Goal: Task Accomplishment & Management: Manage account settings

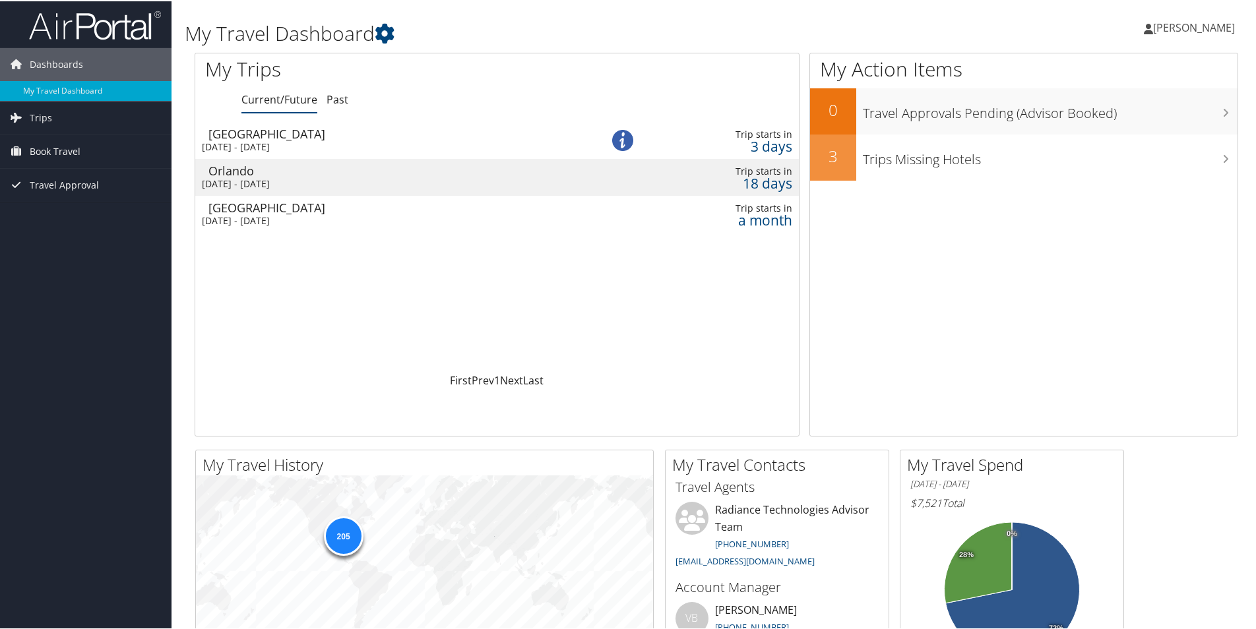
click at [228, 214] on div "[DATE] - [DATE]" at bounding box center [385, 220] width 366 height 12
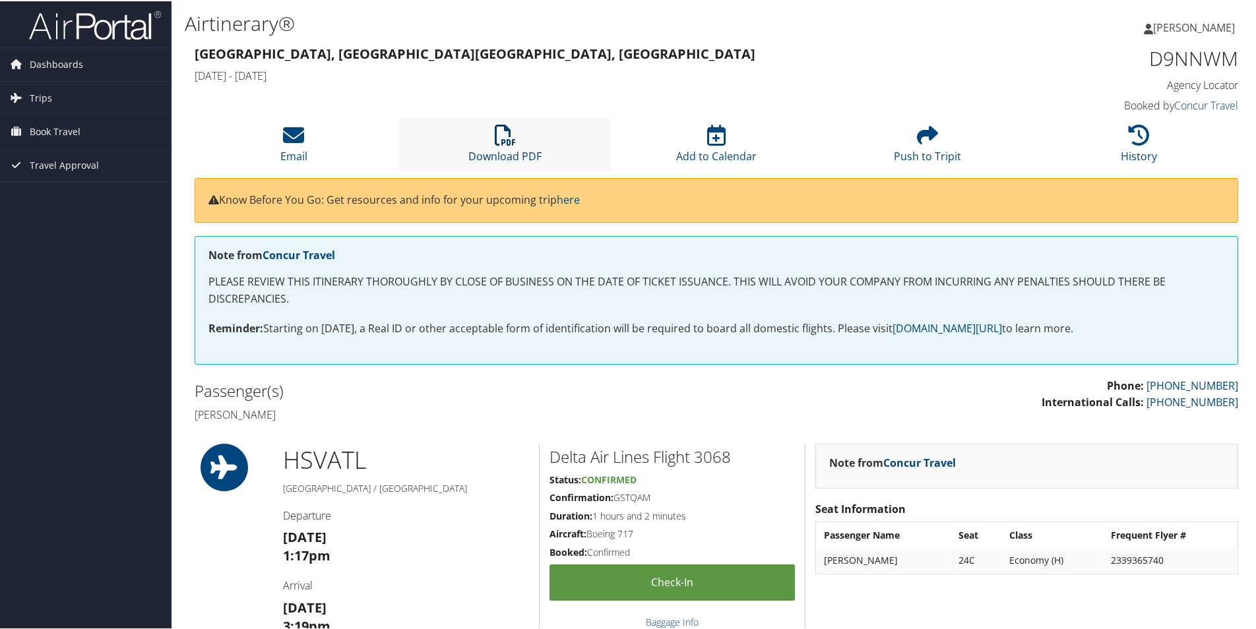
click at [495, 139] on icon at bounding box center [505, 133] width 21 height 21
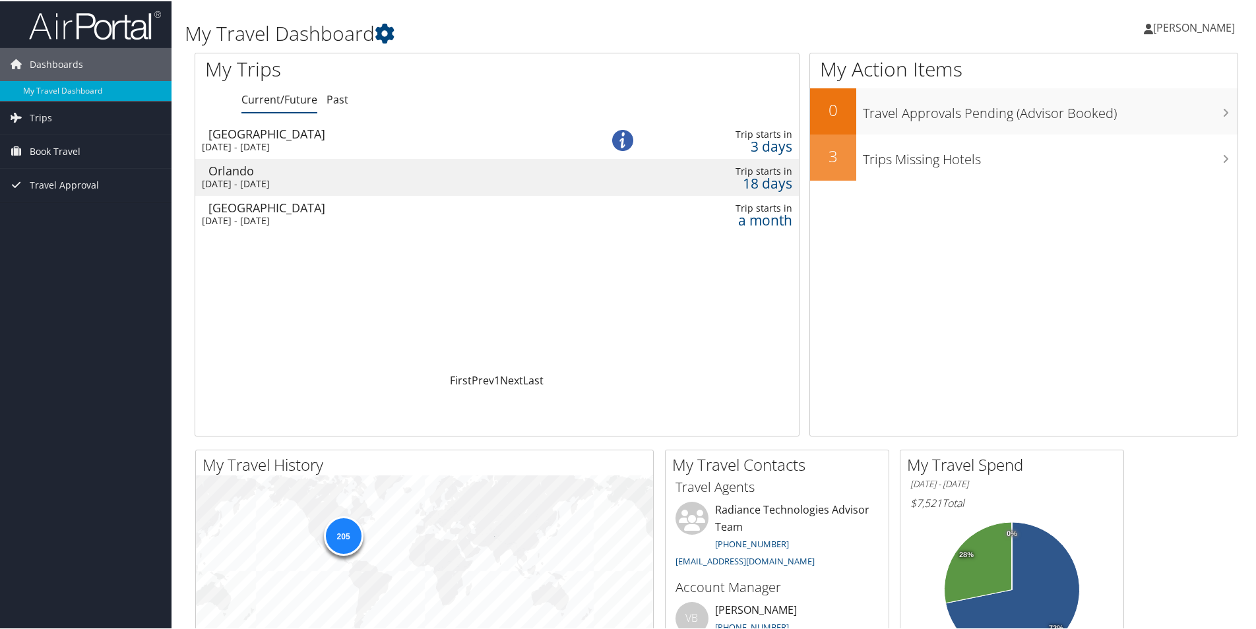
click at [378, 174] on div "Orlando" at bounding box center [391, 170] width 366 height 12
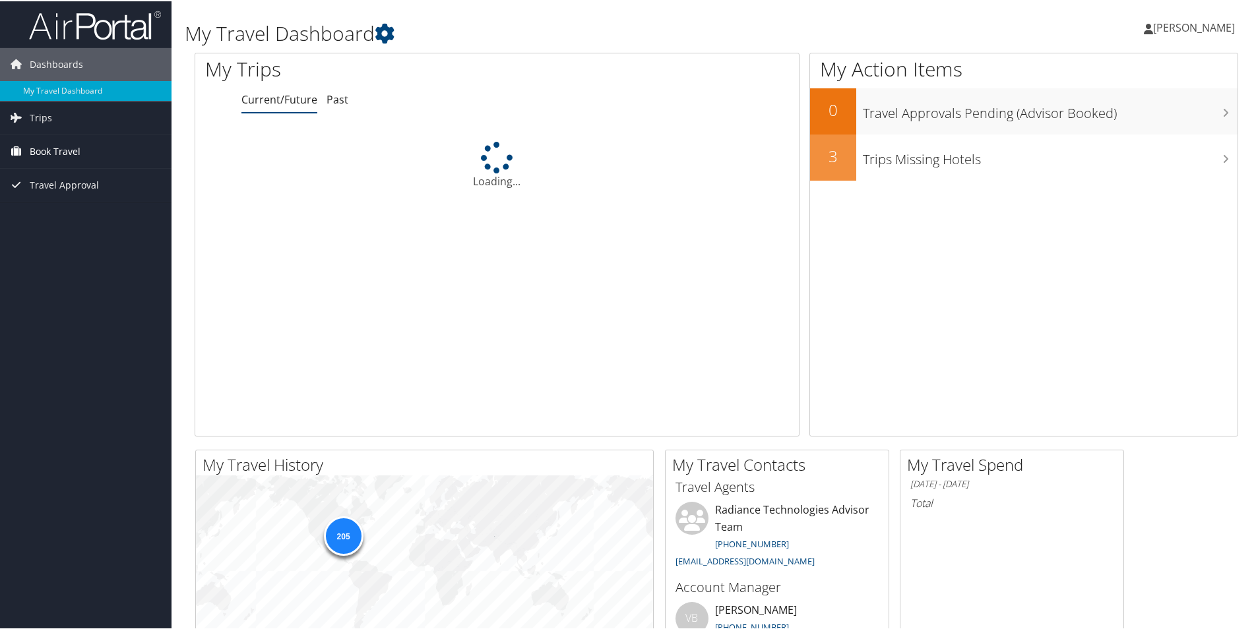
click at [75, 148] on span "Book Travel" at bounding box center [55, 150] width 51 height 33
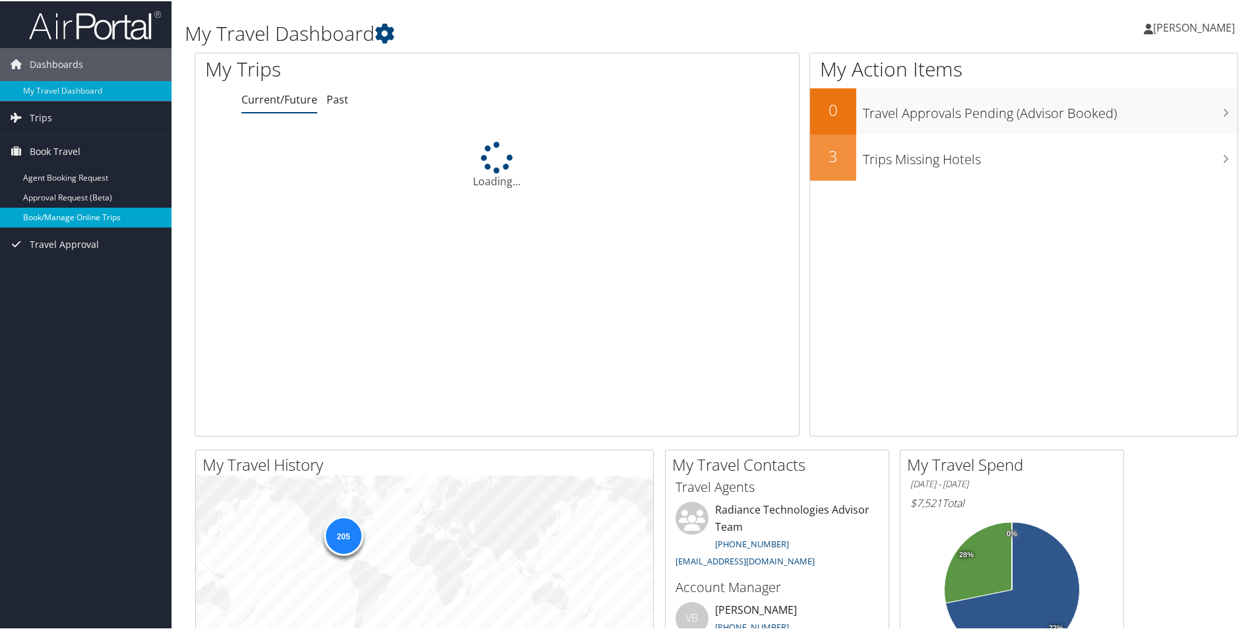
click at [69, 215] on link "Book/Manage Online Trips" at bounding box center [86, 216] width 172 height 20
